Goal: Navigation & Orientation: Understand site structure

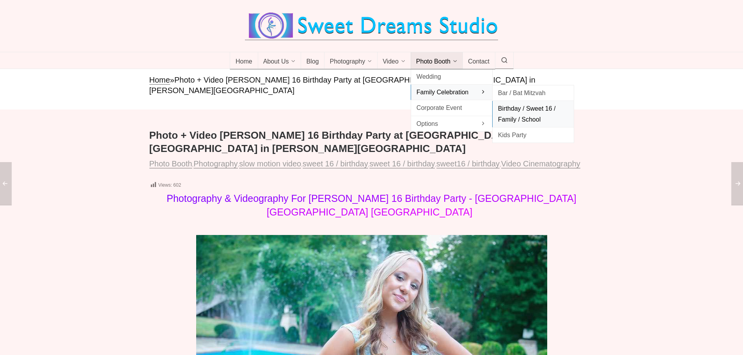
click at [534, 109] on span "Birthday / Sweet 16 / Family / School" at bounding box center [533, 113] width 70 height 21
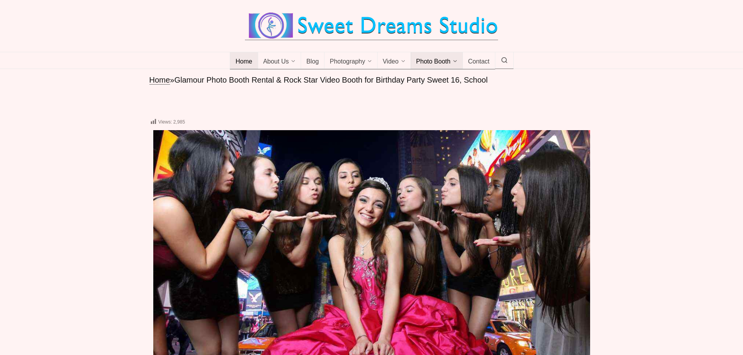
click at [250, 63] on span "Home" at bounding box center [244, 62] width 17 height 8
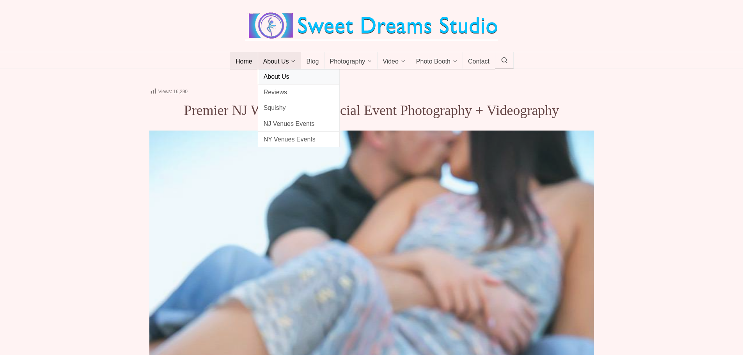
click at [281, 77] on span "About Us" at bounding box center [299, 76] width 70 height 11
